Goal: Information Seeking & Learning: Find specific fact

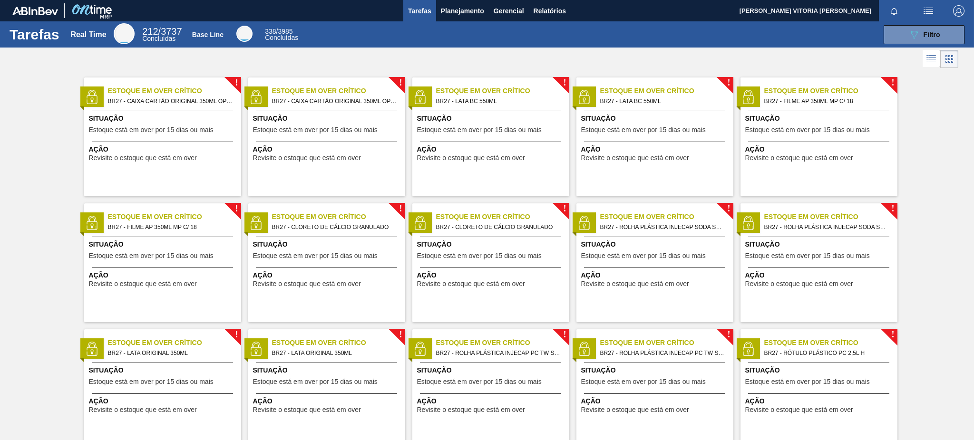
click at [730, 26] on button "089F7B8B-B2A5-4AFE-B5C0-19BA573D28AC Filtro" at bounding box center [923, 34] width 81 height 19
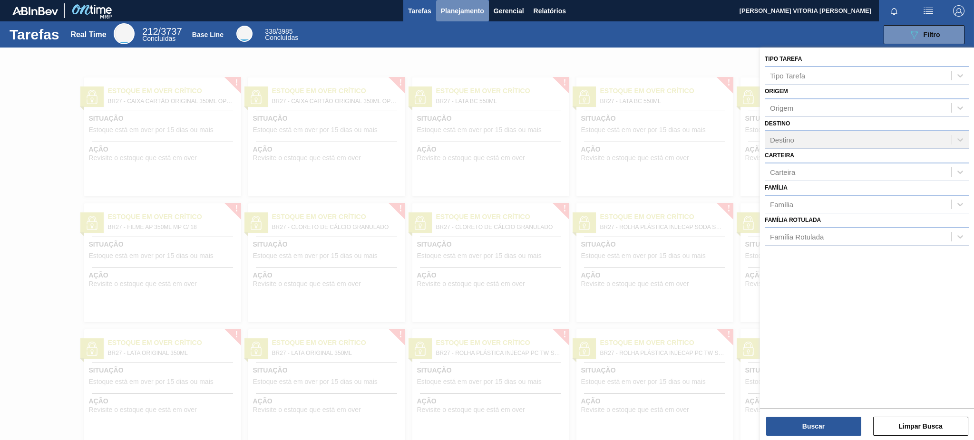
click at [444, 5] on span "Planejamento" at bounding box center [462, 10] width 43 height 11
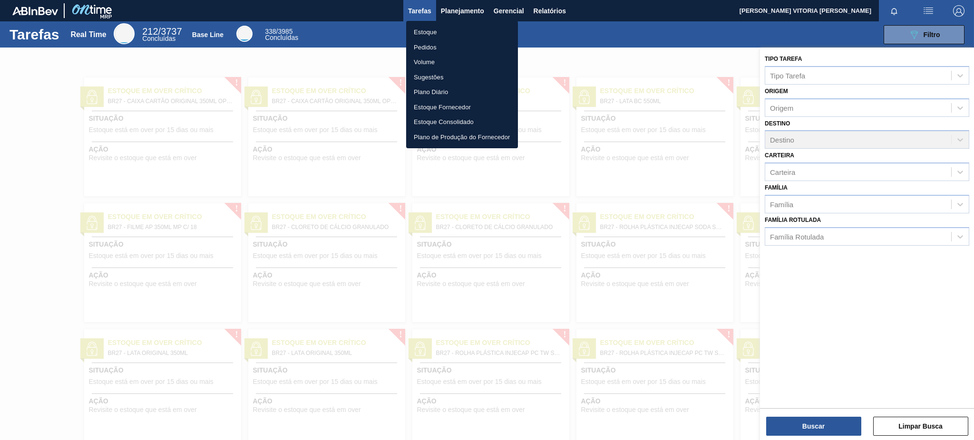
click at [445, 31] on li "Estoque" at bounding box center [462, 32] width 112 height 15
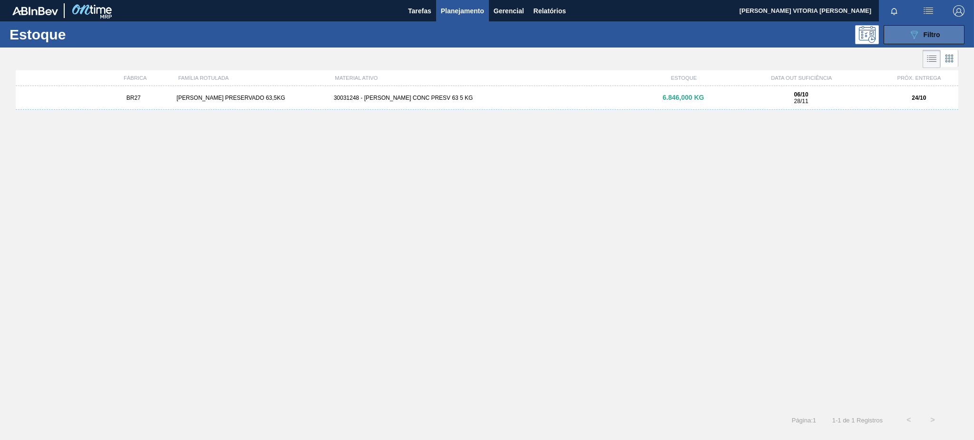
click at [730, 43] on button "089F7B8B-B2A5-4AFE-B5C0-19BA573D28AC Filtro" at bounding box center [923, 34] width 81 height 19
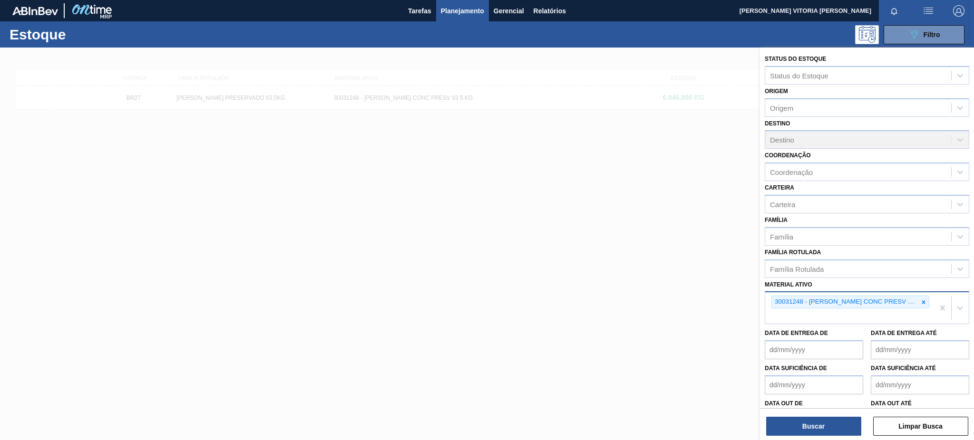
click at [730, 299] on icon at bounding box center [923, 302] width 7 height 7
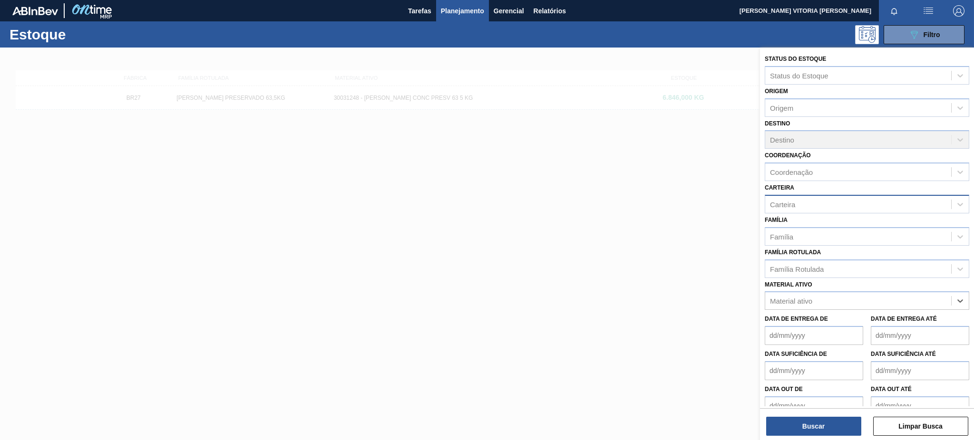
click at [730, 203] on div "Carteira" at bounding box center [858, 204] width 186 height 14
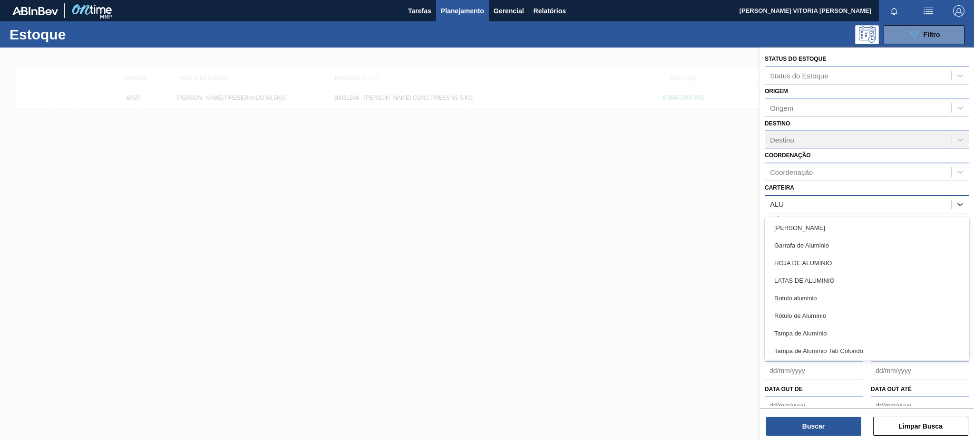
type input "ALUM"
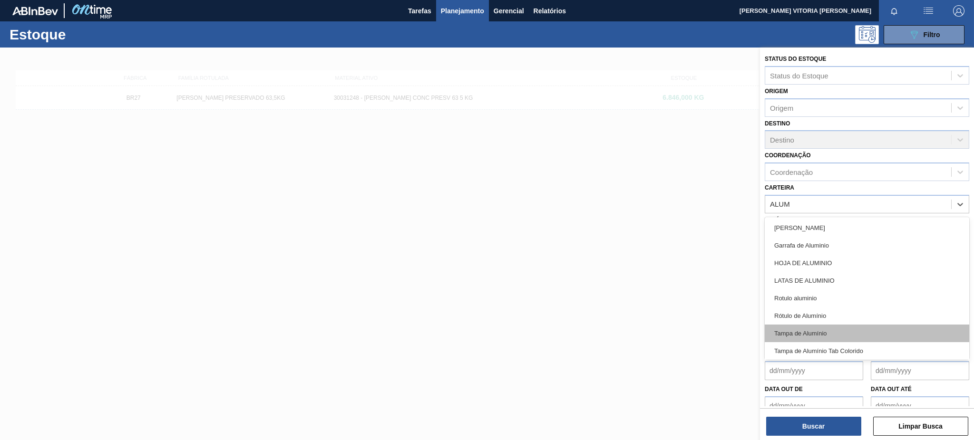
click at [730, 325] on div "Tampa de Alumínio" at bounding box center [867, 334] width 204 height 18
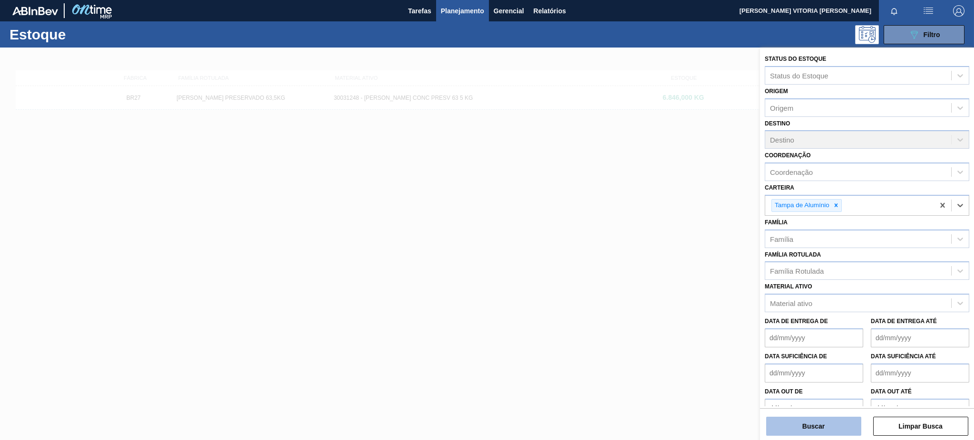
click at [730, 330] on button "Buscar" at bounding box center [813, 426] width 95 height 19
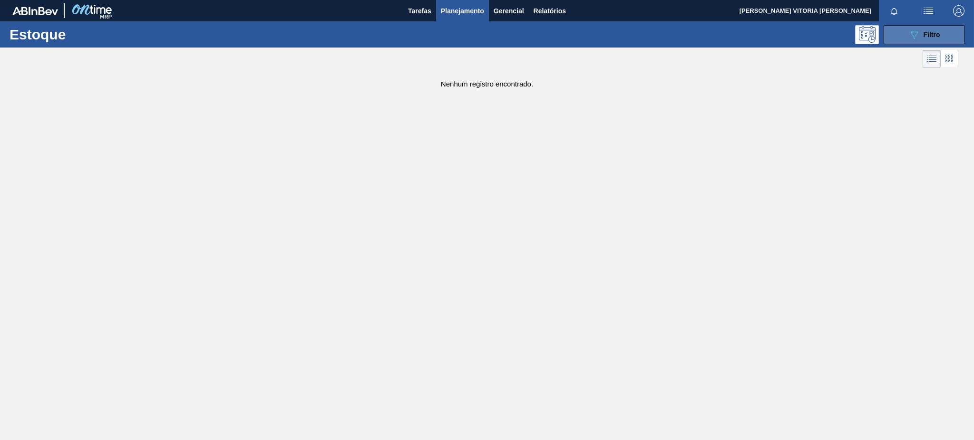
click at [730, 38] on button "089F7B8B-B2A5-4AFE-B5C0-19BA573D28AC Filtro" at bounding box center [923, 34] width 81 height 19
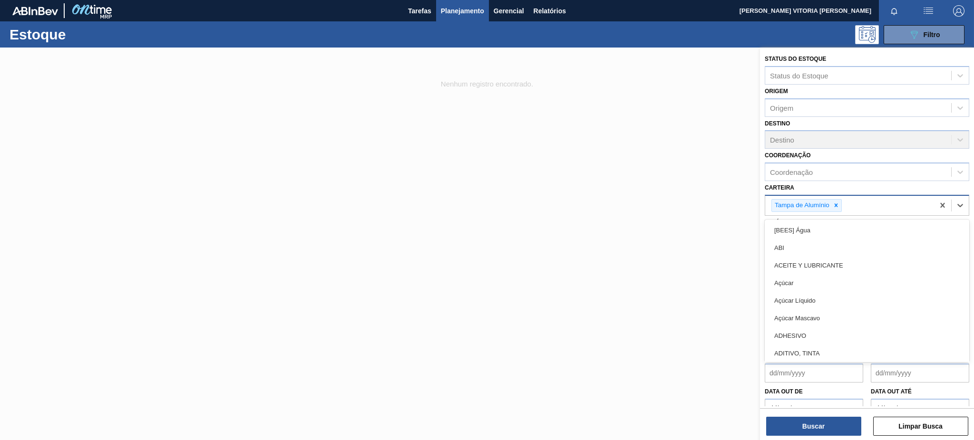
click at [730, 199] on div "Tampa de Alumínio" at bounding box center [849, 205] width 169 height 19
click at [730, 203] on div at bounding box center [836, 206] width 10 height 12
click at [730, 204] on div "Carteira" at bounding box center [858, 204] width 186 height 14
type input "ALU"
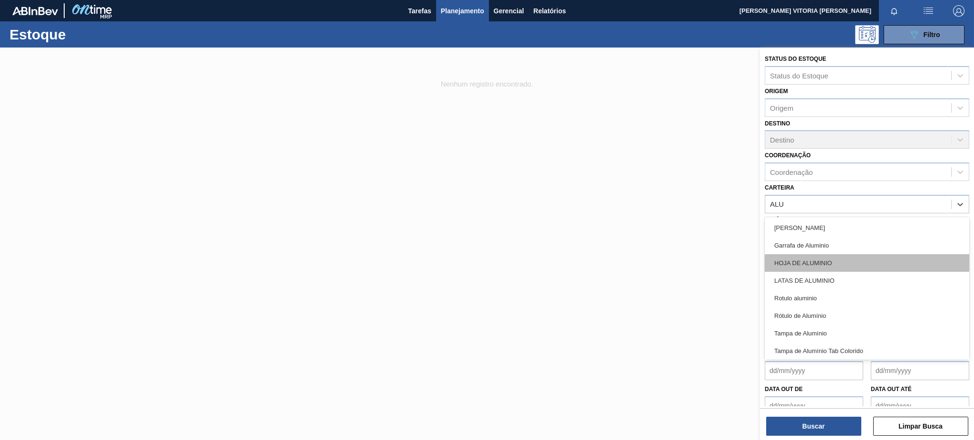
scroll to position [2, 0]
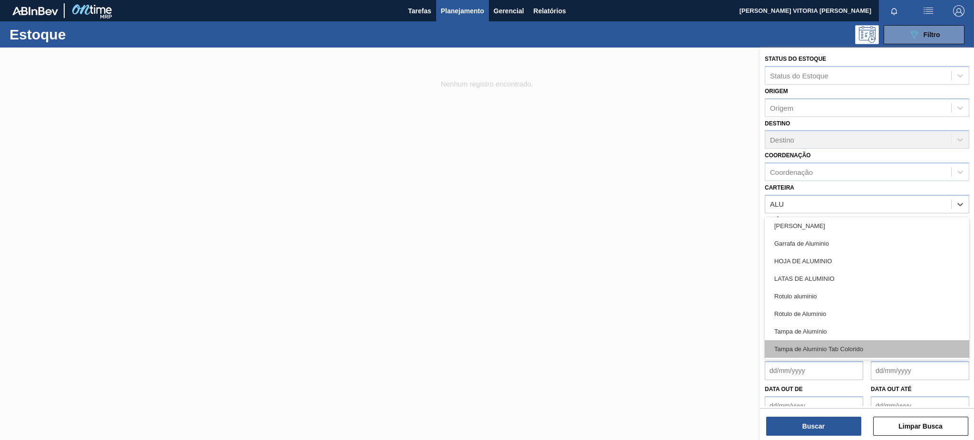
click at [730, 330] on div "Tampa de Alumínio Tab Colorido" at bounding box center [867, 349] width 204 height 18
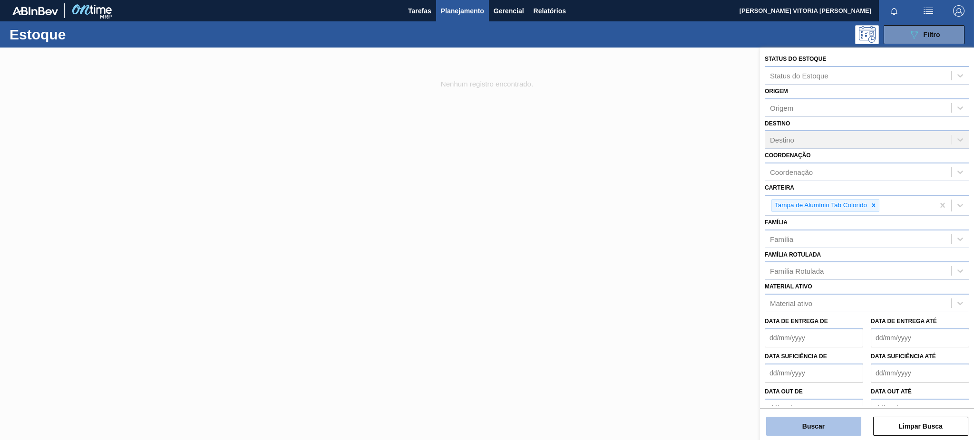
click at [730, 330] on button "Buscar" at bounding box center [813, 426] width 95 height 19
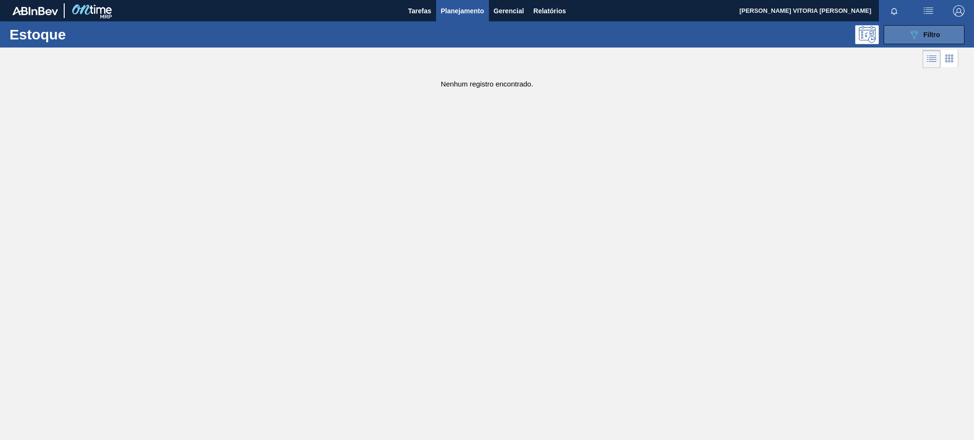
click at [730, 32] on button "089F7B8B-B2A5-4AFE-B5C0-19BA573D28AC Filtro" at bounding box center [923, 34] width 81 height 19
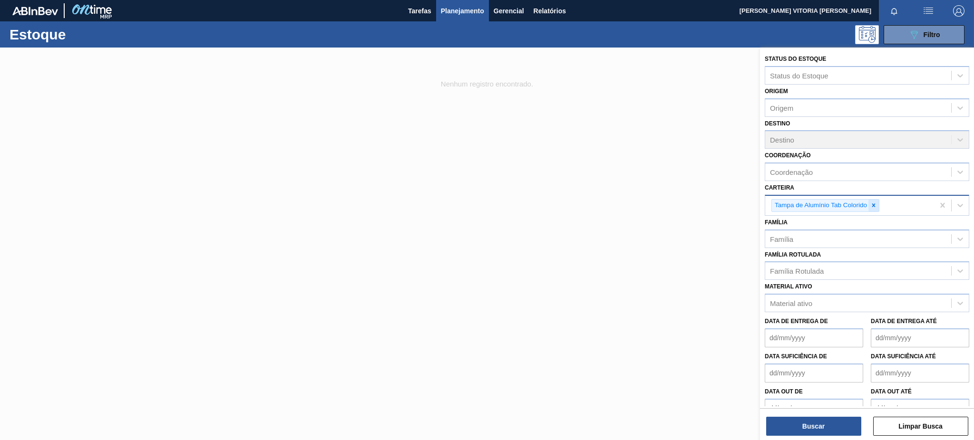
click at [730, 204] on icon at bounding box center [873, 205] width 3 height 3
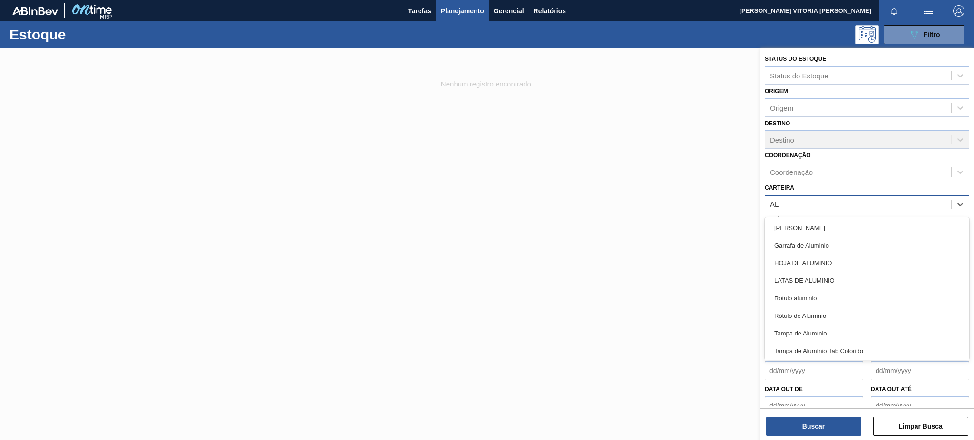
type input "A"
type input "[GEOGRAPHIC_DATA]"
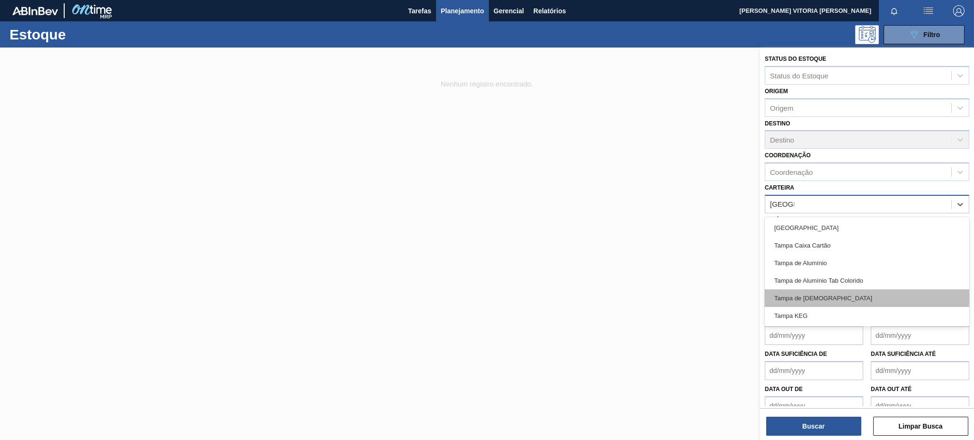
click at [730, 301] on div "Tampa de [DEMOGRAPHIC_DATA]" at bounding box center [867, 299] width 204 height 18
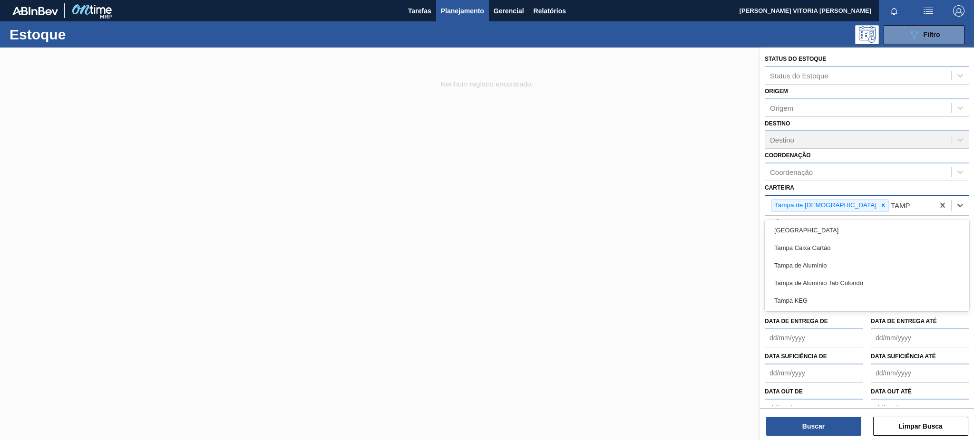
type input "[GEOGRAPHIC_DATA]"
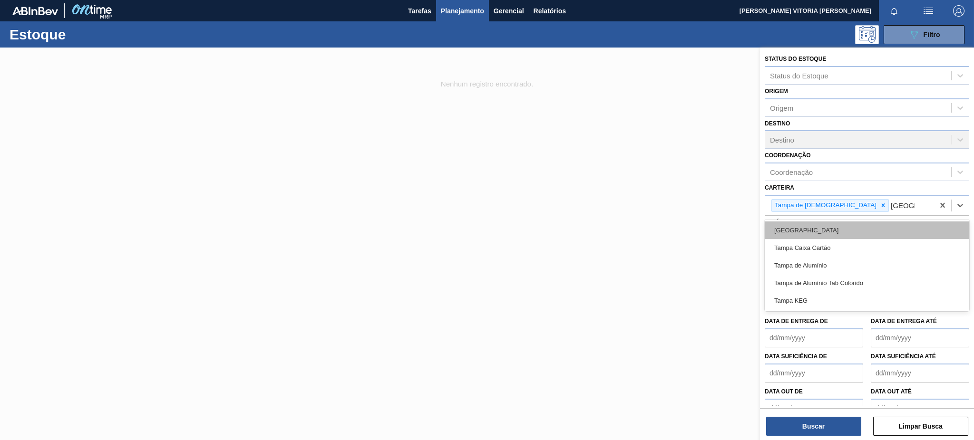
click at [730, 226] on div "[GEOGRAPHIC_DATA]" at bounding box center [867, 231] width 204 height 18
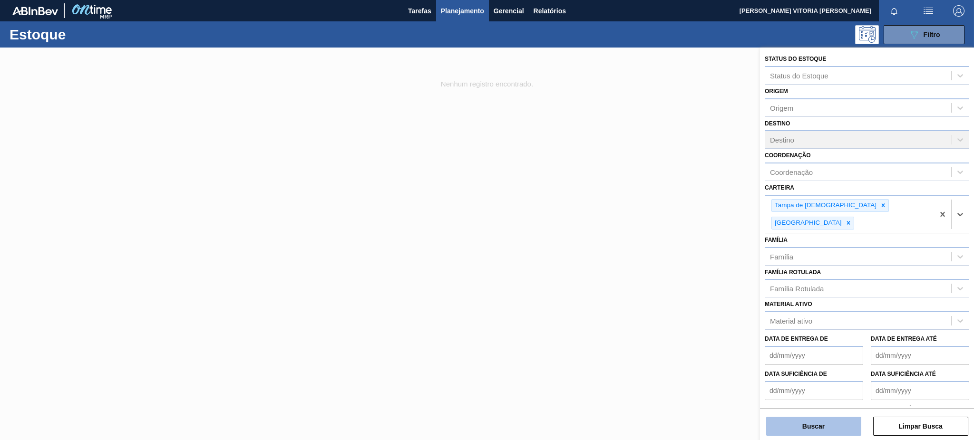
click at [730, 330] on button "Buscar" at bounding box center [813, 426] width 95 height 19
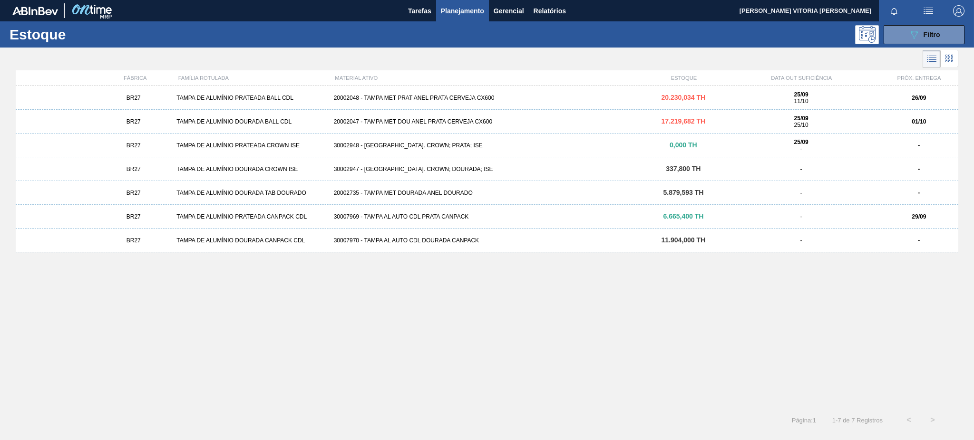
click at [481, 119] on div "20002047 - TAMPA MET DOU ANEL PRATA CERVEJA CX600" at bounding box center [487, 121] width 314 height 7
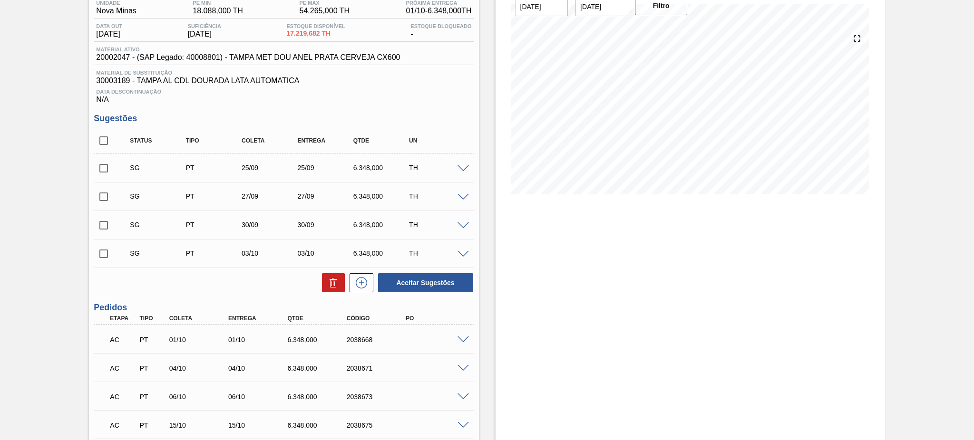
scroll to position [159, 0]
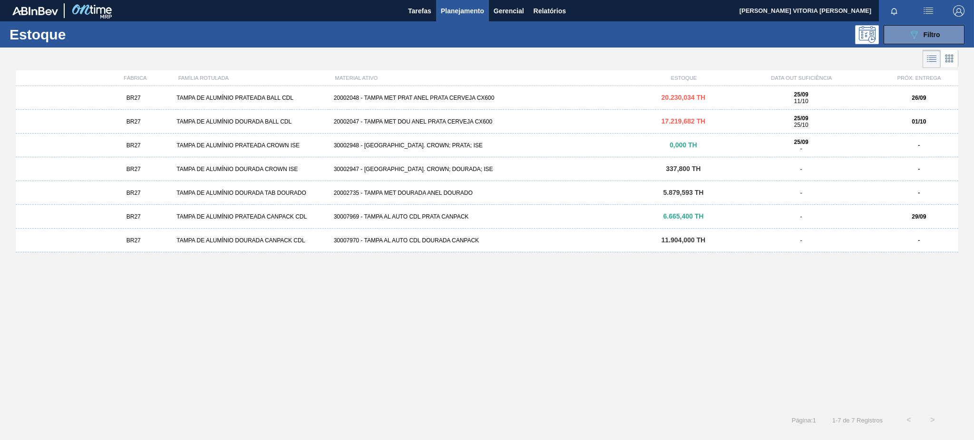
click at [451, 99] on div "20002048 - TAMPA MET PRAT ANEL PRATA CERVEJA CX600" at bounding box center [487, 98] width 314 height 7
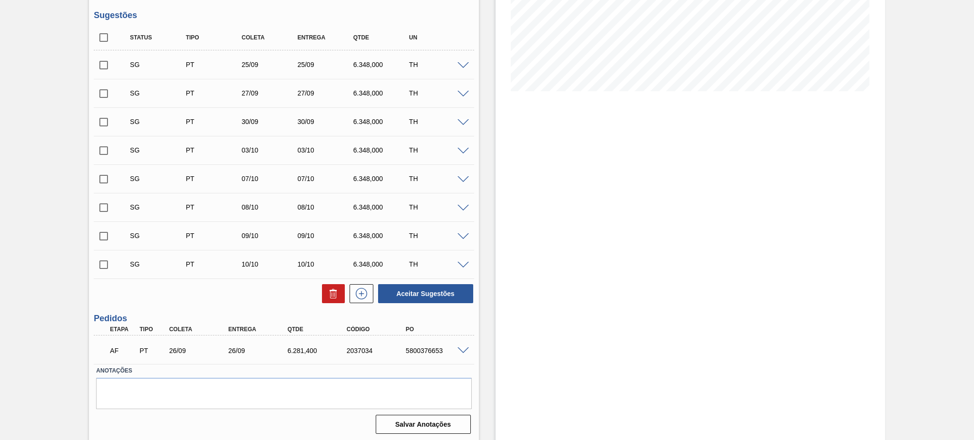
scroll to position [187, 0]
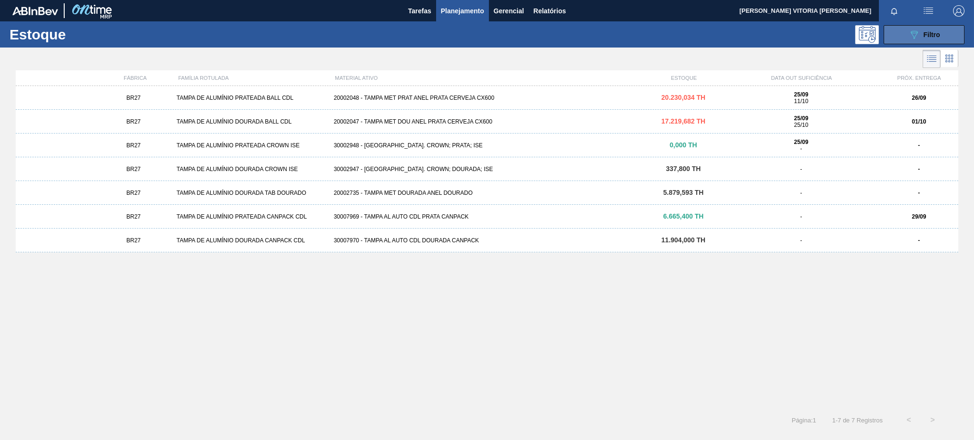
click at [730, 35] on button "089F7B8B-B2A5-4AFE-B5C0-19BA573D28AC Filtro" at bounding box center [923, 34] width 81 height 19
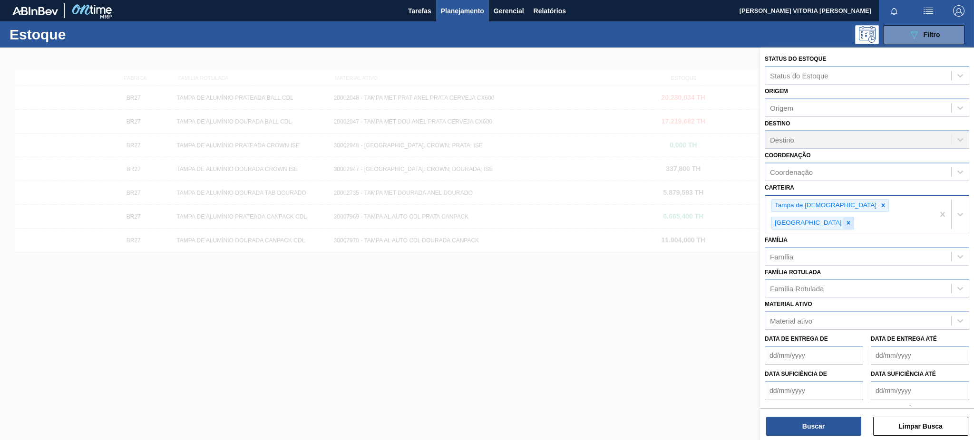
click at [730, 220] on icon at bounding box center [848, 223] width 7 height 7
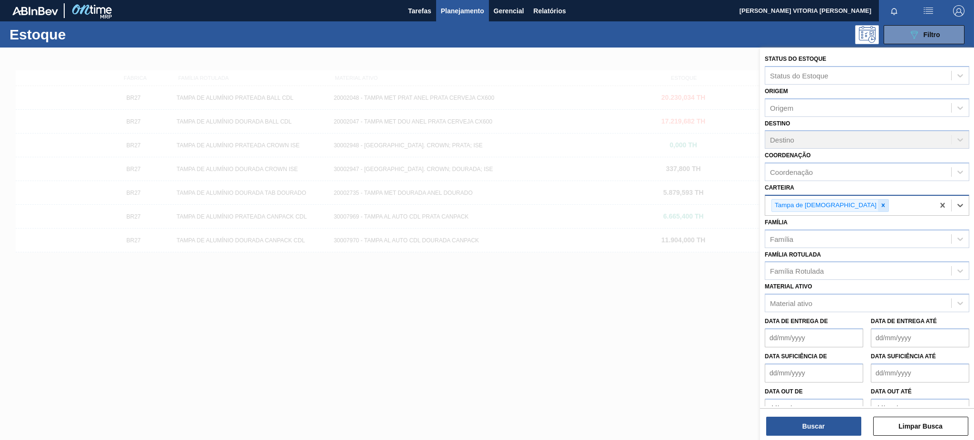
click at [730, 202] on icon at bounding box center [883, 205] width 7 height 7
paste input "30009591"
type input "3"
click at [730, 203] on icon at bounding box center [818, 205] width 7 height 7
click at [730, 302] on div "Material ativo" at bounding box center [858, 301] width 186 height 14
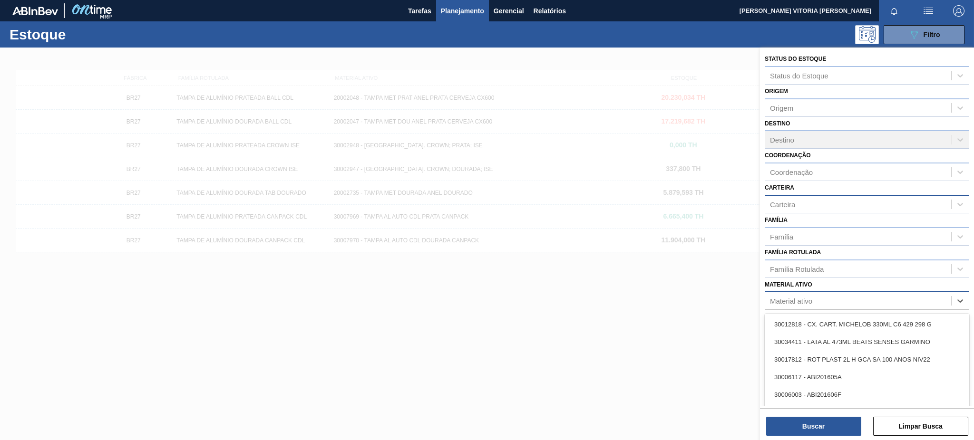
paste ativo "30009591"
type ativo "30009591"
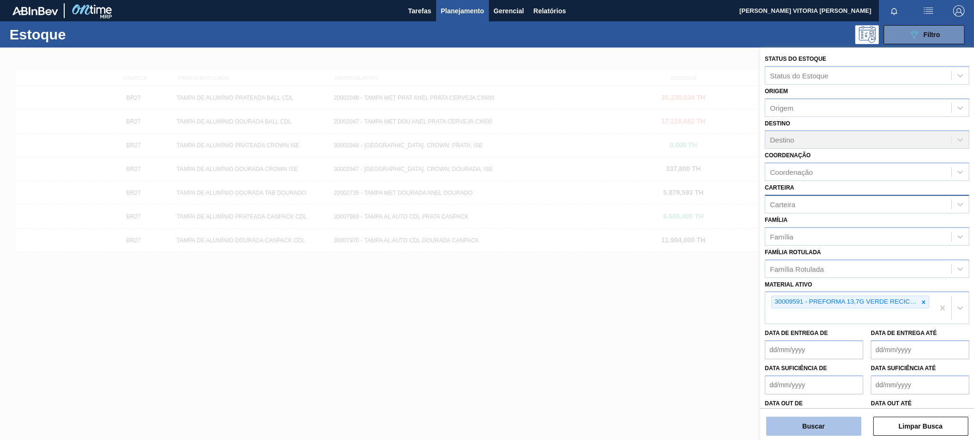
click at [730, 330] on button "Buscar" at bounding box center [813, 426] width 95 height 19
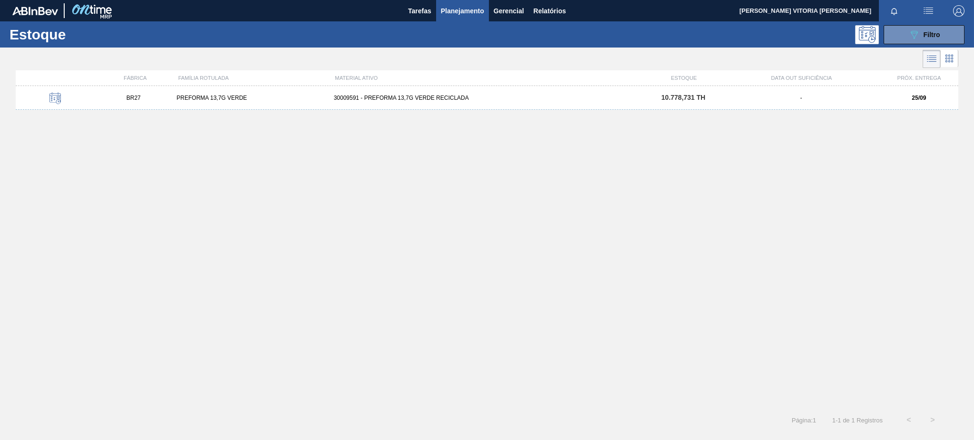
click at [474, 109] on div "BR27 PREFORMA 13,7G VERDE 30009591 - PREFORMA 13,7G VERDE RECICLADA 10.778,731 …" at bounding box center [487, 98] width 942 height 24
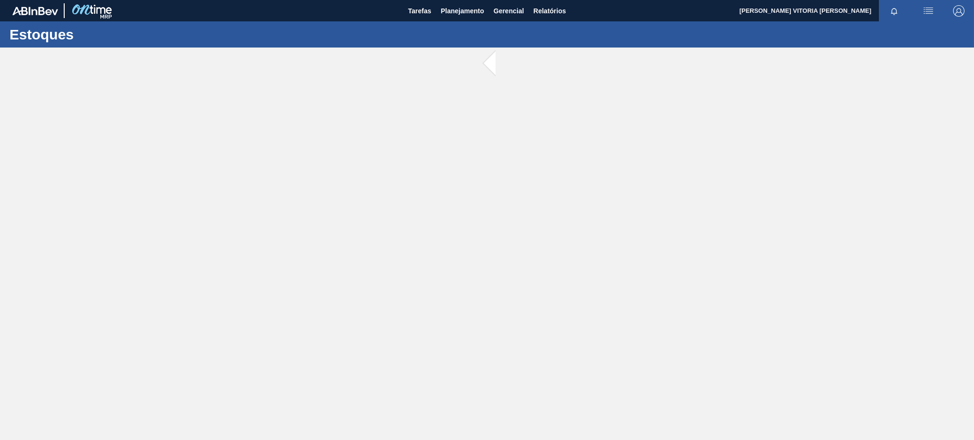
click at [475, 104] on main "Tarefas Planejamento Gerencial Relatórios [PERSON_NAME] VITORIA [PERSON_NAME] M…" at bounding box center [487, 220] width 974 height 440
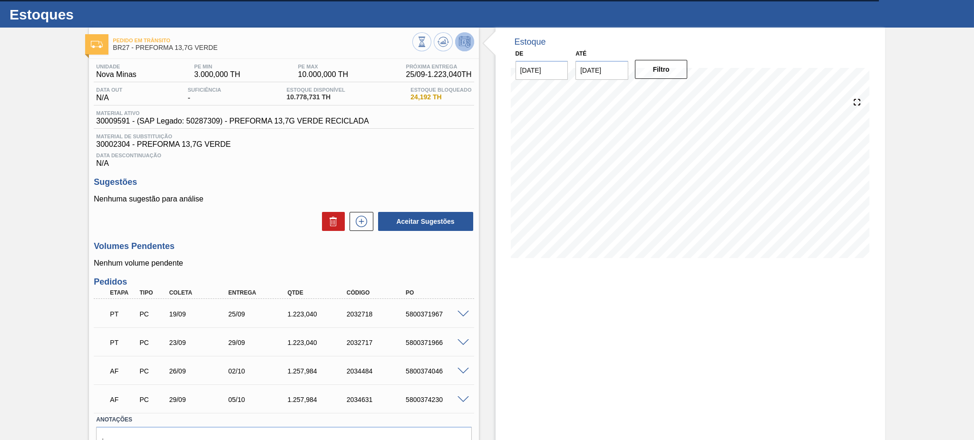
scroll to position [6, 0]
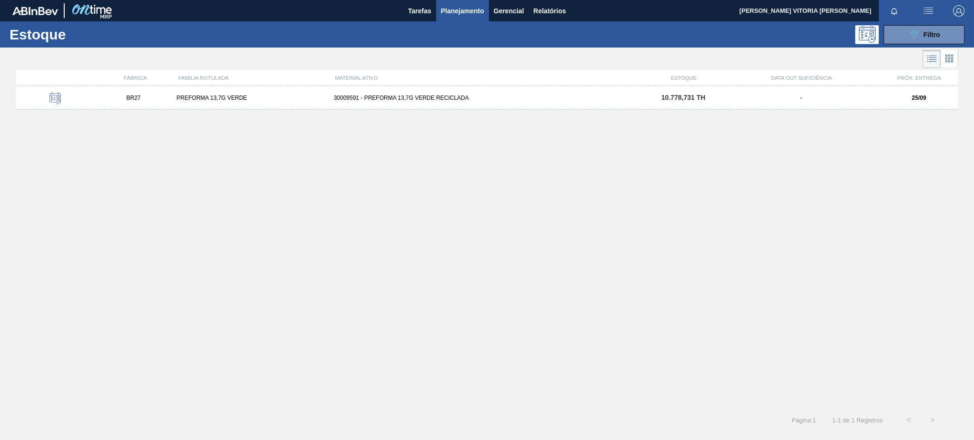
click at [730, 44] on div "Estoque 089F7B8B-B2A5-4AFE-B5C0-19BA573D28AC Filtro" at bounding box center [487, 34] width 974 height 26
click at [730, 37] on icon "089F7B8B-B2A5-4AFE-B5C0-19BA573D28AC" at bounding box center [913, 34] width 11 height 11
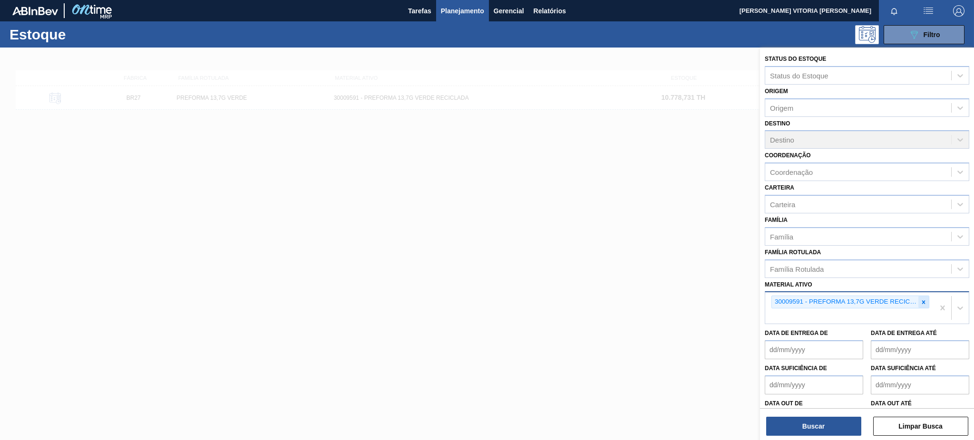
click at [730, 299] on icon at bounding box center [923, 302] width 7 height 7
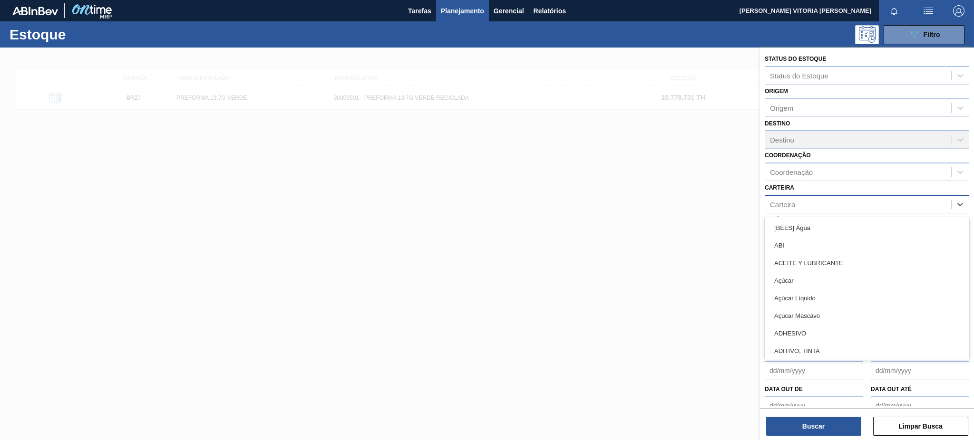
click at [730, 201] on div "Carteira" at bounding box center [858, 204] width 186 height 14
drag, startPoint x: 663, startPoint y: 199, endPoint x: 675, endPoint y: 199, distance: 11.9
click at [664, 199] on div at bounding box center [487, 268] width 974 height 440
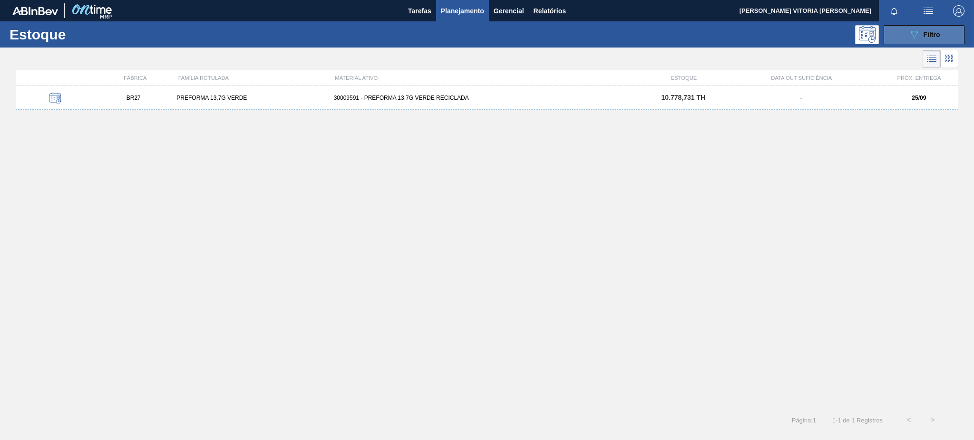
click at [730, 29] on div "089F7B8B-B2A5-4AFE-B5C0-19BA573D28AC Filtro" at bounding box center [924, 34] width 32 height 11
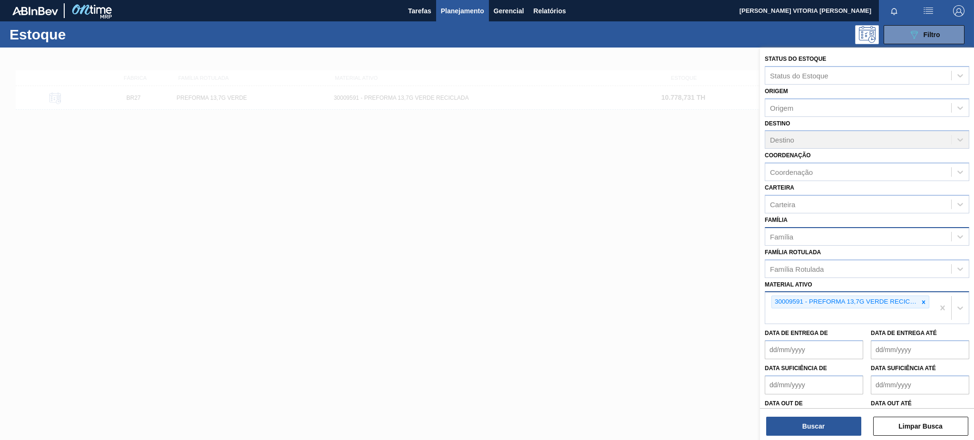
click at [730, 234] on div "Família" at bounding box center [858, 237] width 186 height 14
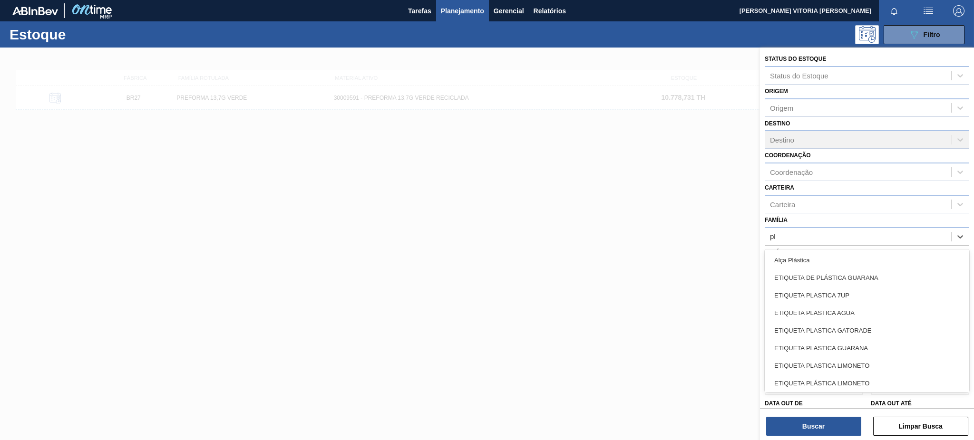
type input "plá"
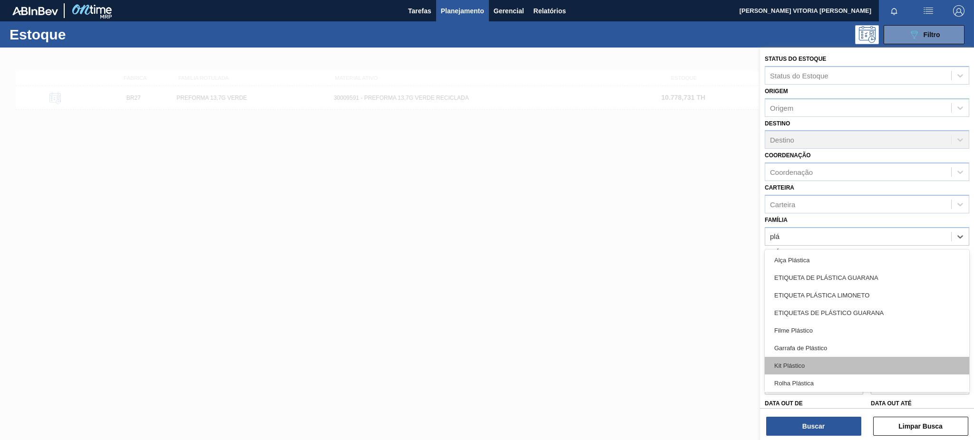
scroll to position [37, 0]
click at [730, 330] on div "Rótulo Plástico" at bounding box center [867, 365] width 204 height 18
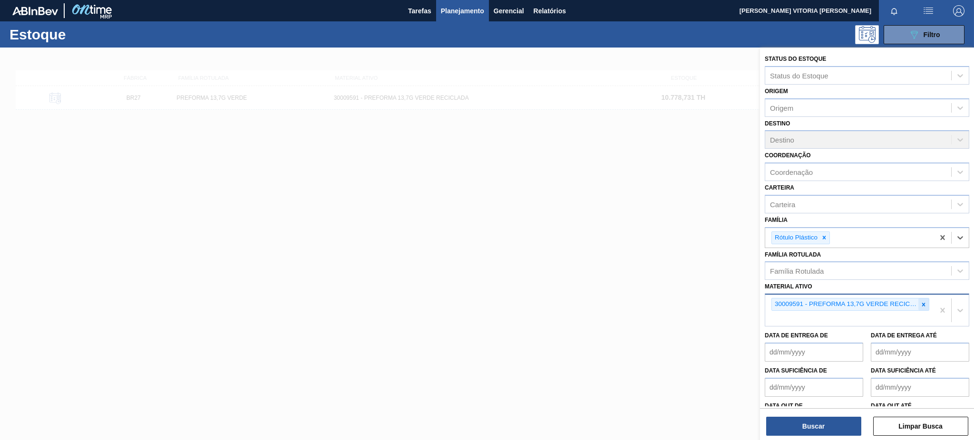
click at [730, 300] on div at bounding box center [923, 305] width 10 height 12
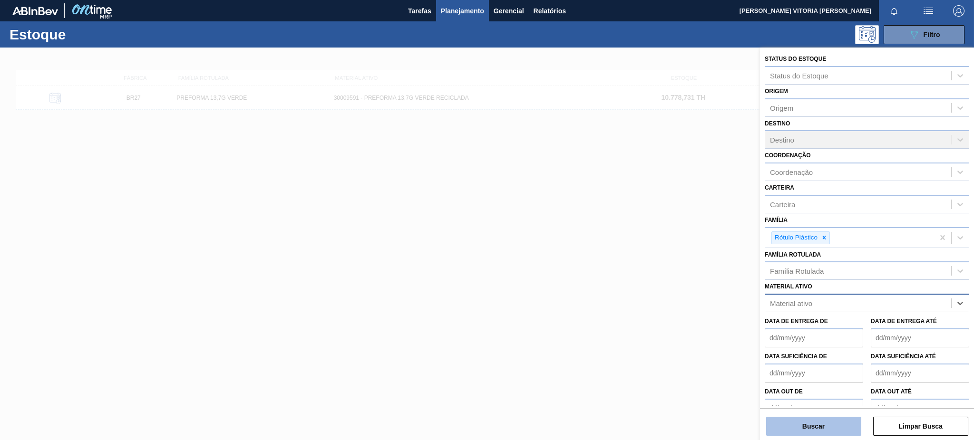
click at [730, 330] on button "Buscar" at bounding box center [813, 426] width 95 height 19
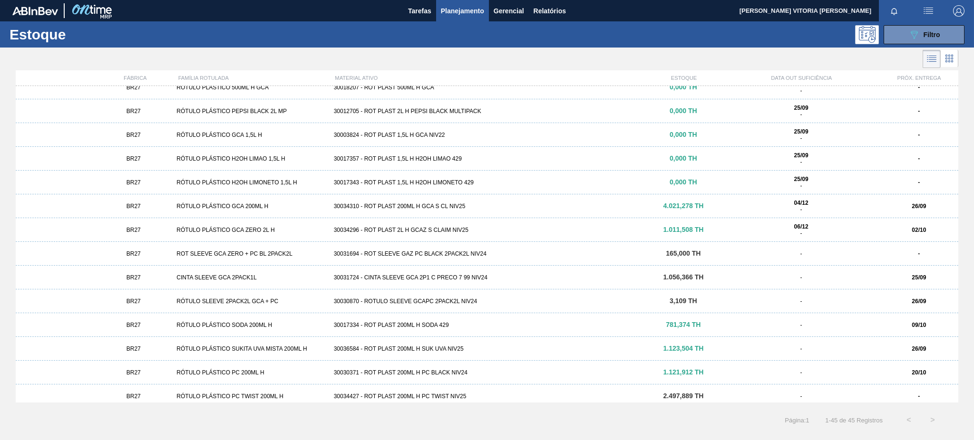
scroll to position [317, 0]
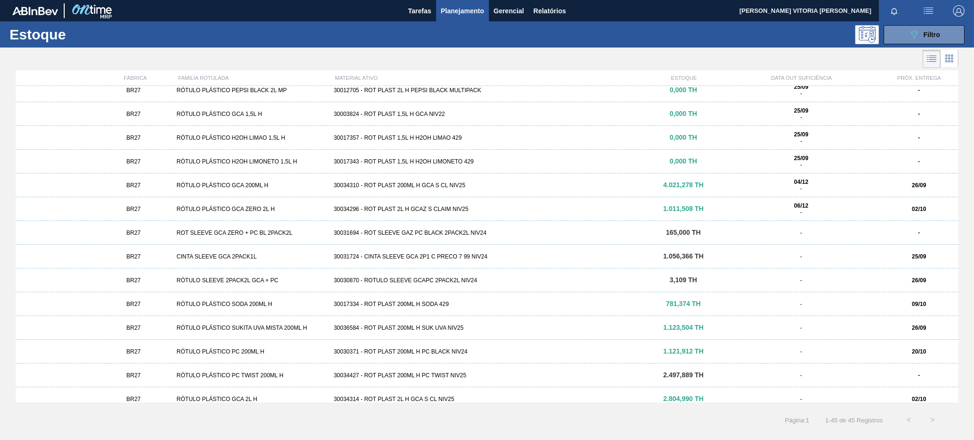
click at [504, 186] on div "30034310 - ROT PLAST 200ML H GCA S CL NIV25" at bounding box center [487, 185] width 314 height 7
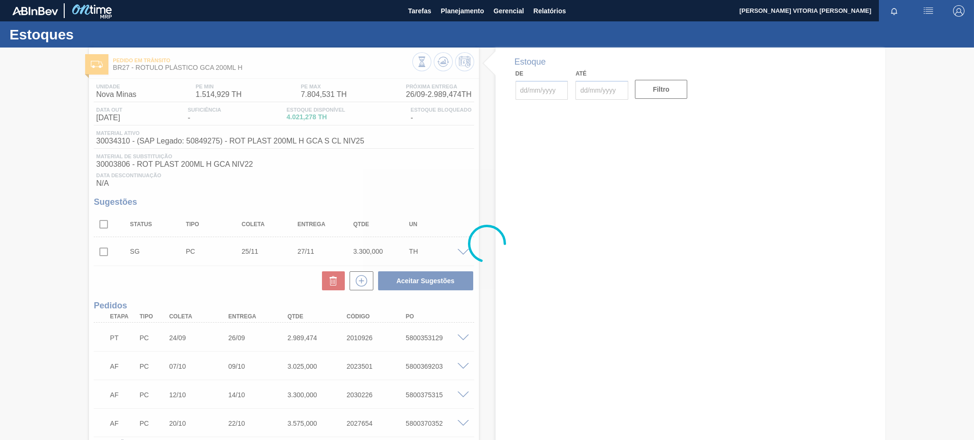
type input "[DATE]"
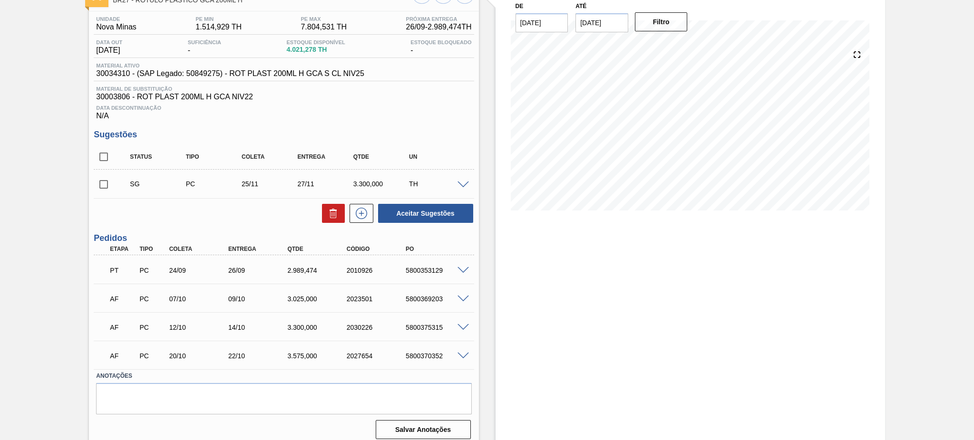
scroll to position [73, 0]
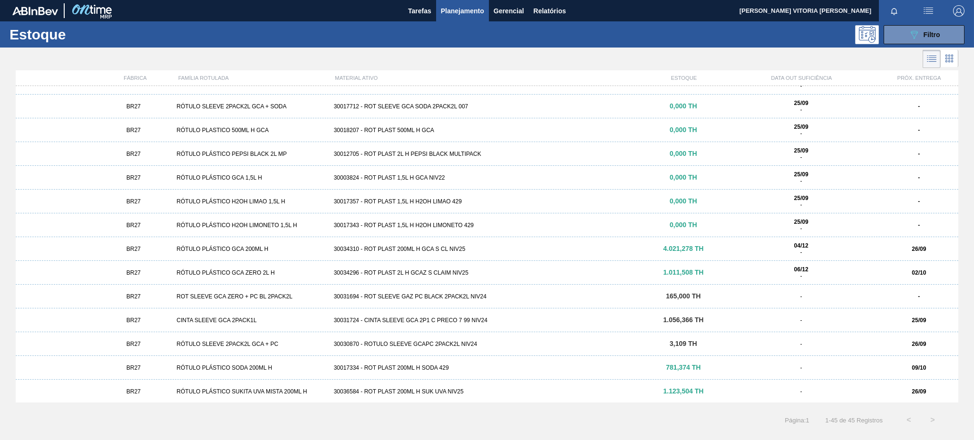
scroll to position [253, 0]
click at [538, 267] on div "BR27 RÓTULO PLÁSTICO GCA ZERO 2L H 30034296 - ROT PLAST 2L H GCAZ S CLAIM NIV25…" at bounding box center [487, 273] width 942 height 24
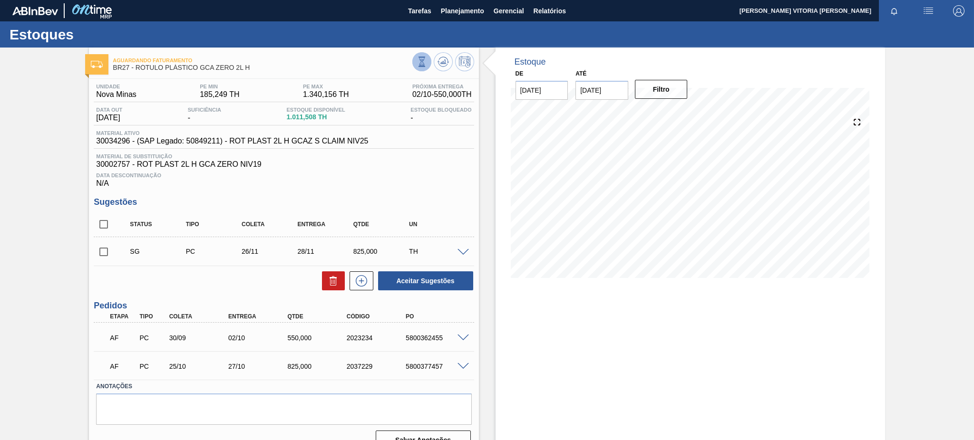
click at [423, 60] on icon at bounding box center [421, 62] width 10 height 10
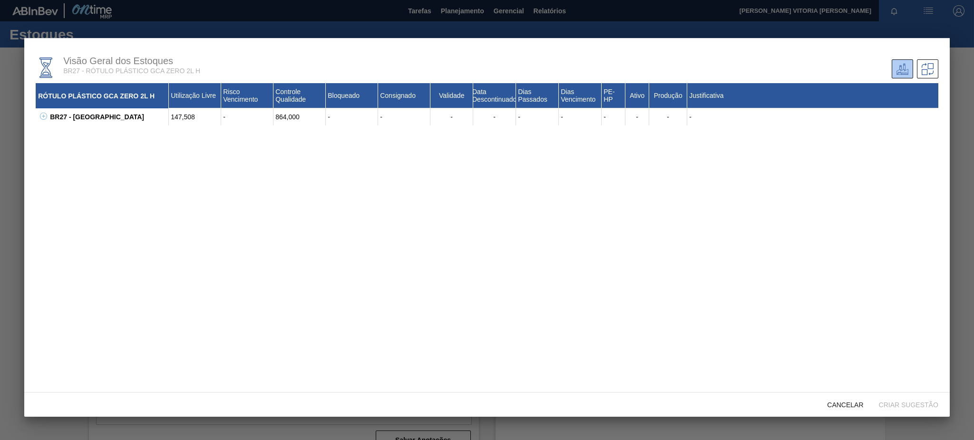
click at [36, 114] on div "BR27 - [GEOGRAPHIC_DATA] 147,508 - 864,000 - - - - - - - - - - 30017817 - ROT P…" at bounding box center [487, 116] width 902 height 17
click at [40, 119] on icon at bounding box center [43, 116] width 7 height 7
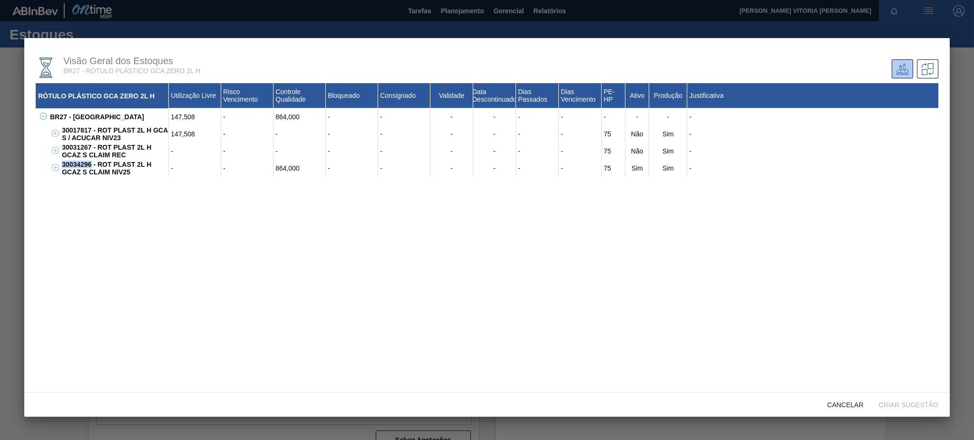
drag, startPoint x: 62, startPoint y: 164, endPoint x: 92, endPoint y: 163, distance: 30.0
click at [92, 163] on div "30034296 - ROT PLAST 2L H GCAZ S CLAIM NIV25" at bounding box center [113, 168] width 109 height 17
copy div "30034296"
